Goal: Find specific page/section: Find specific page/section

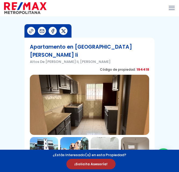
scroll to position [111, 0]
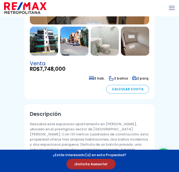
select select "DO"
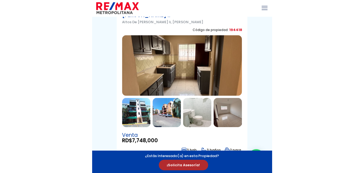
scroll to position [0, 0]
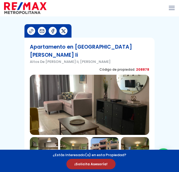
scroll to position [87, 0]
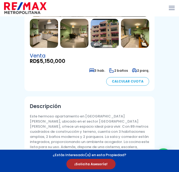
select select "DO"
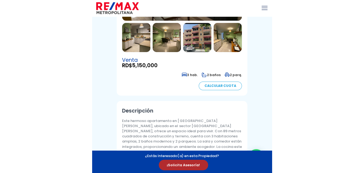
scroll to position [118, 0]
